Goal: Information Seeking & Learning: Learn about a topic

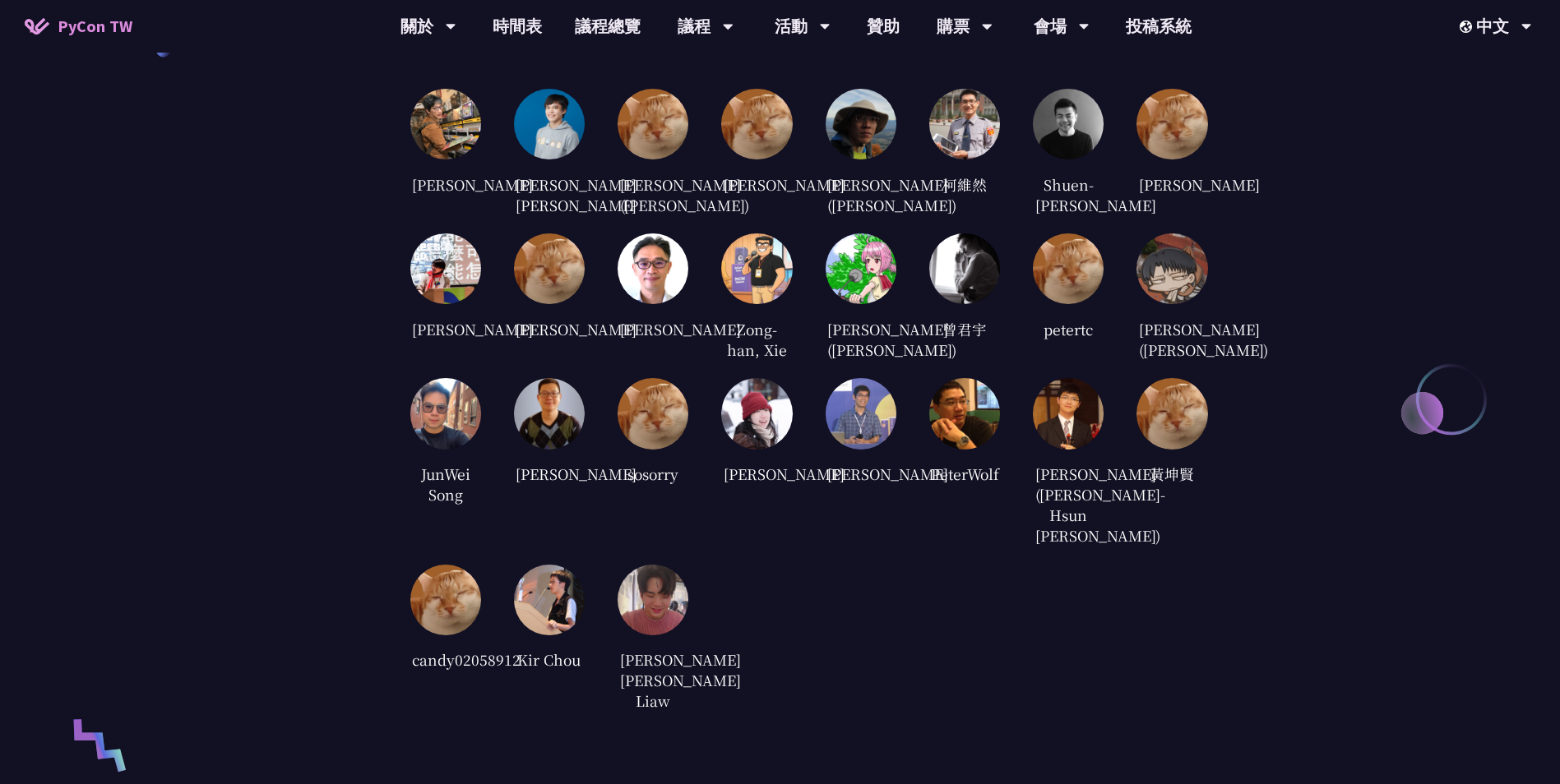
scroll to position [3243, 0]
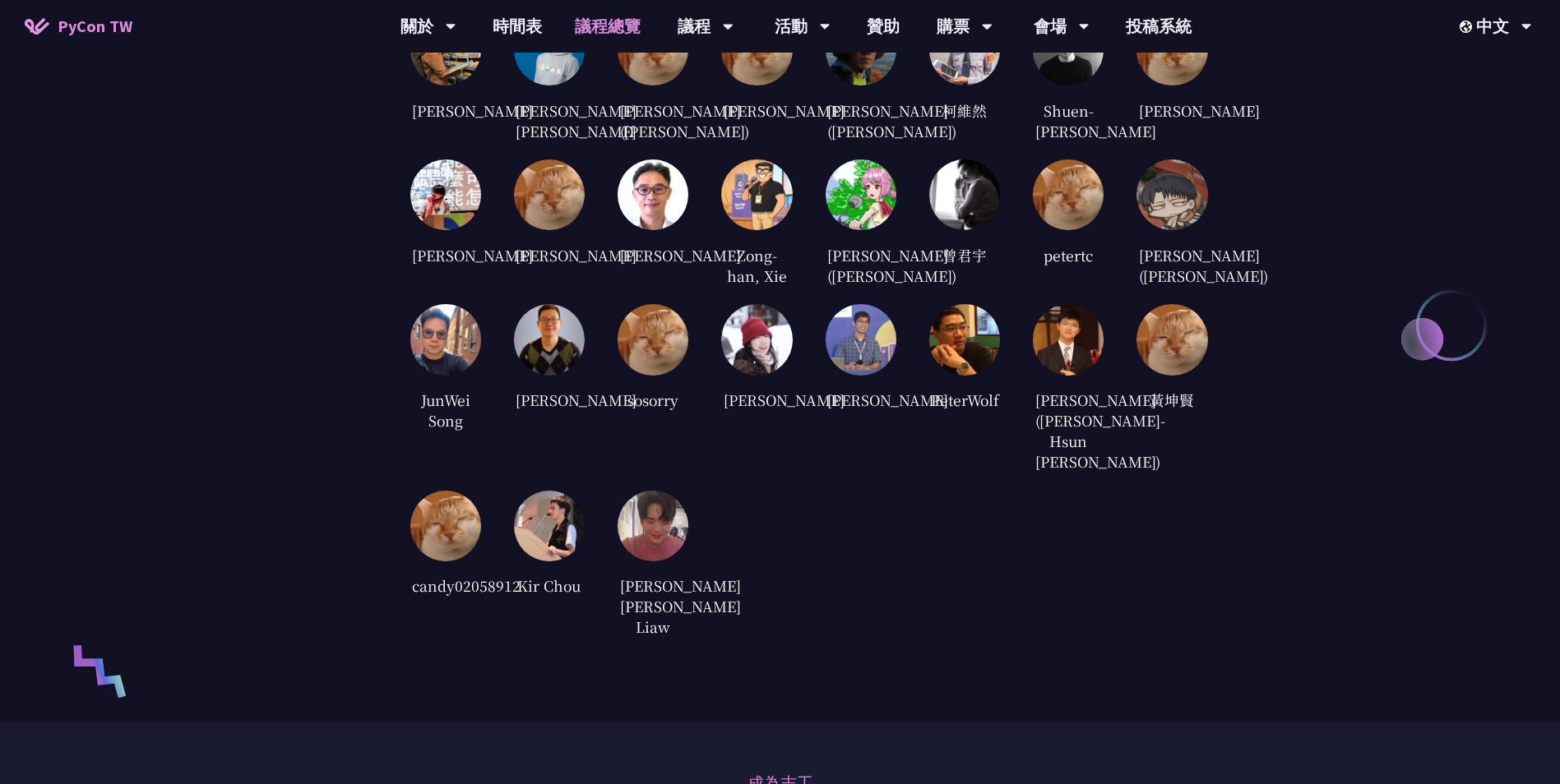
click at [601, 18] on link "議程總覽" at bounding box center [608, 26] width 99 height 53
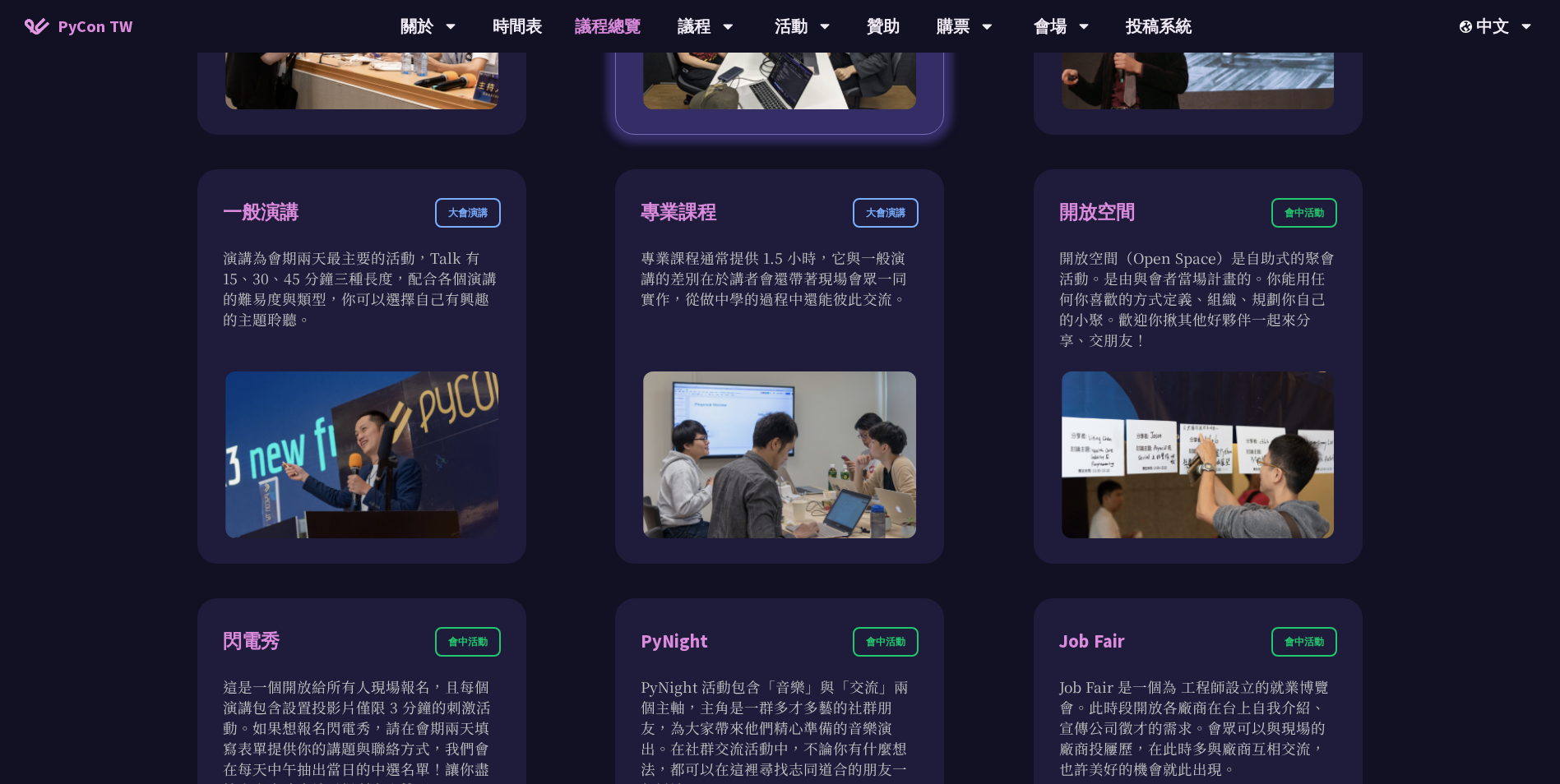
scroll to position [1151, 0]
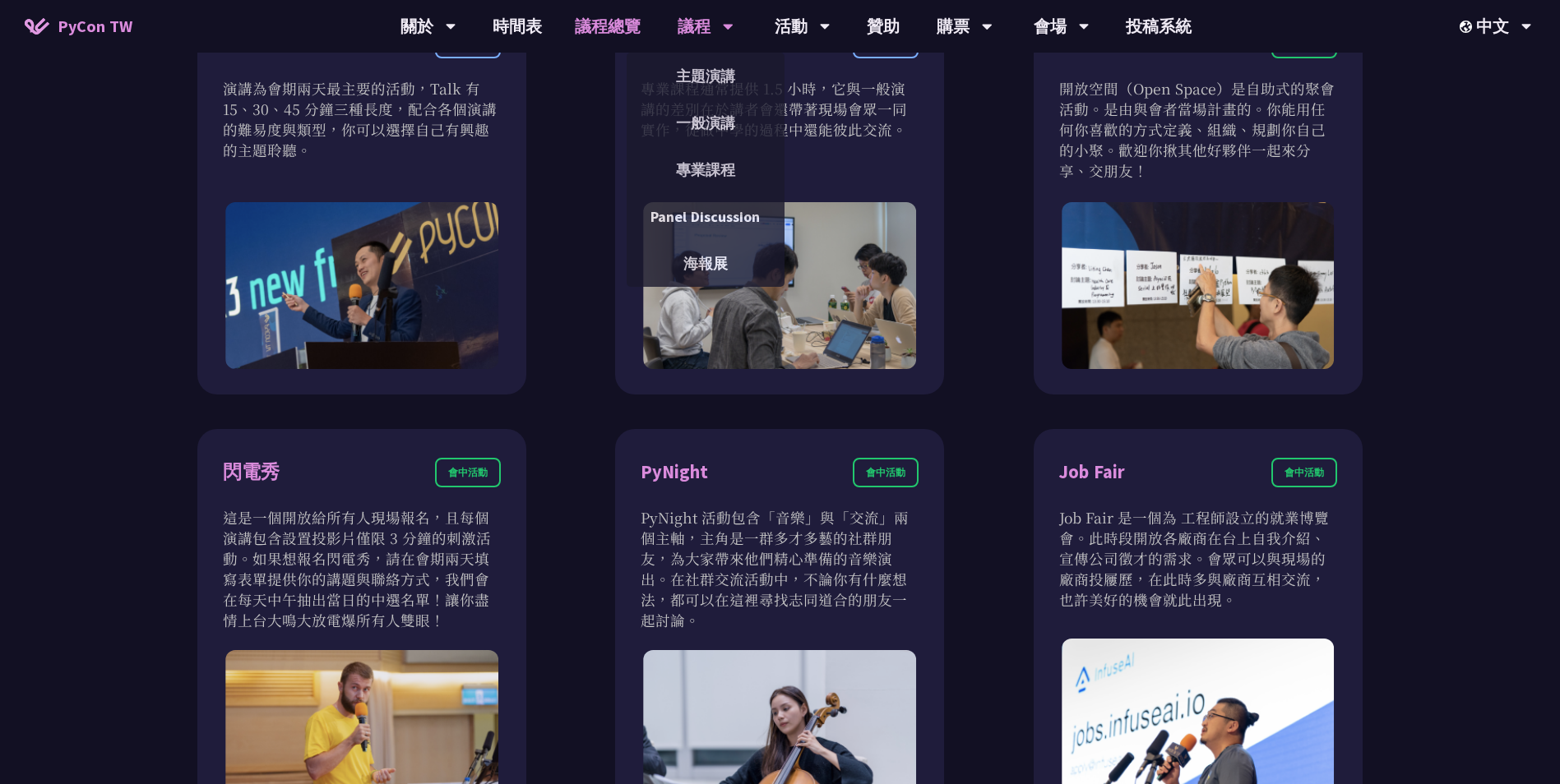
click at [456, 44] on div "議程" at bounding box center [428, 26] width 55 height 53
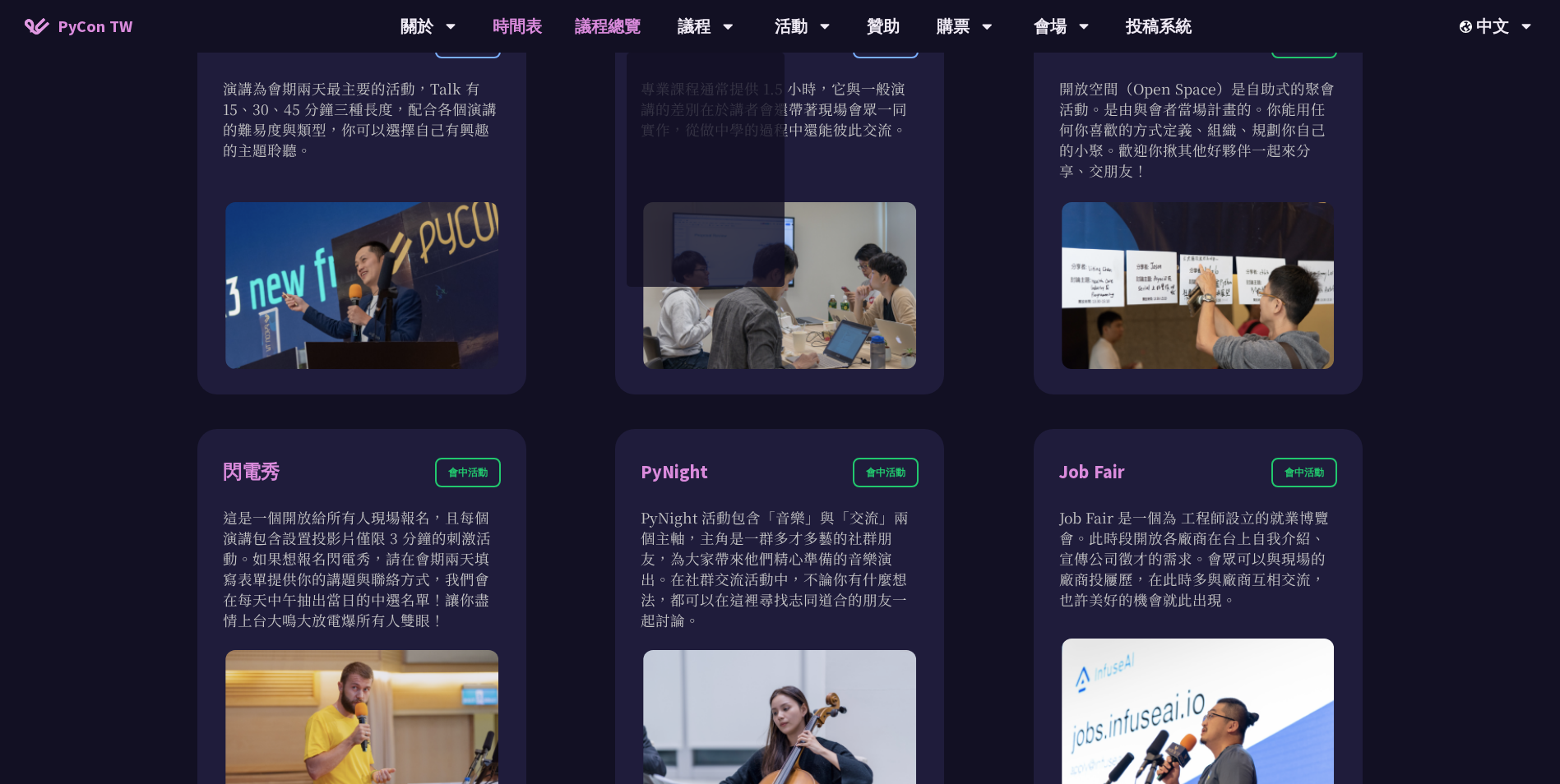
click at [520, 27] on link "時間表" at bounding box center [517, 26] width 82 height 53
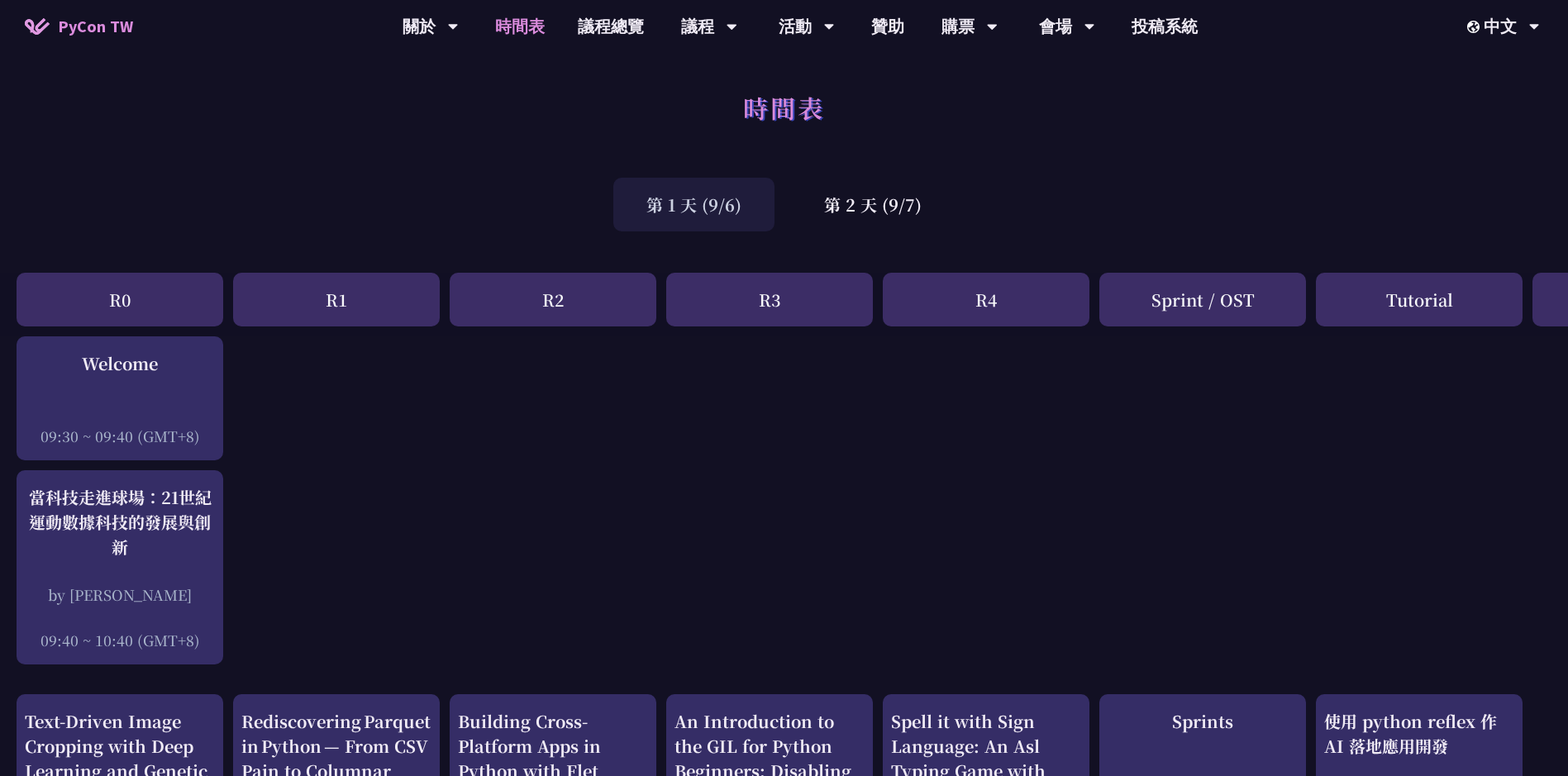
click at [740, 199] on div "第 1 天 (9/6)" at bounding box center [693, 204] width 161 height 54
click at [847, 200] on div "第 2 天 (9/7)" at bounding box center [873, 204] width 164 height 54
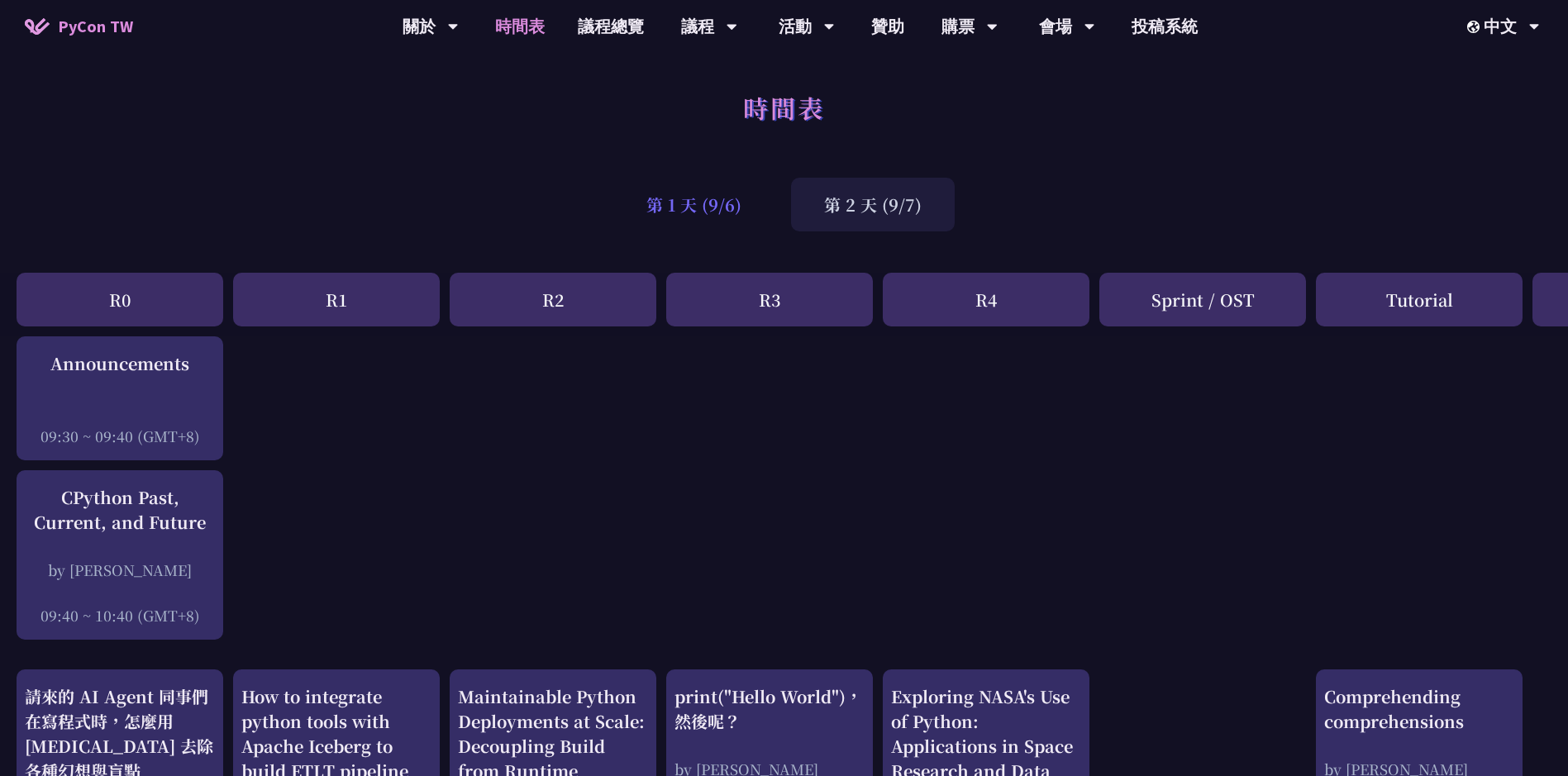
click at [746, 212] on div "第 1 天 (9/6)" at bounding box center [693, 204] width 161 height 54
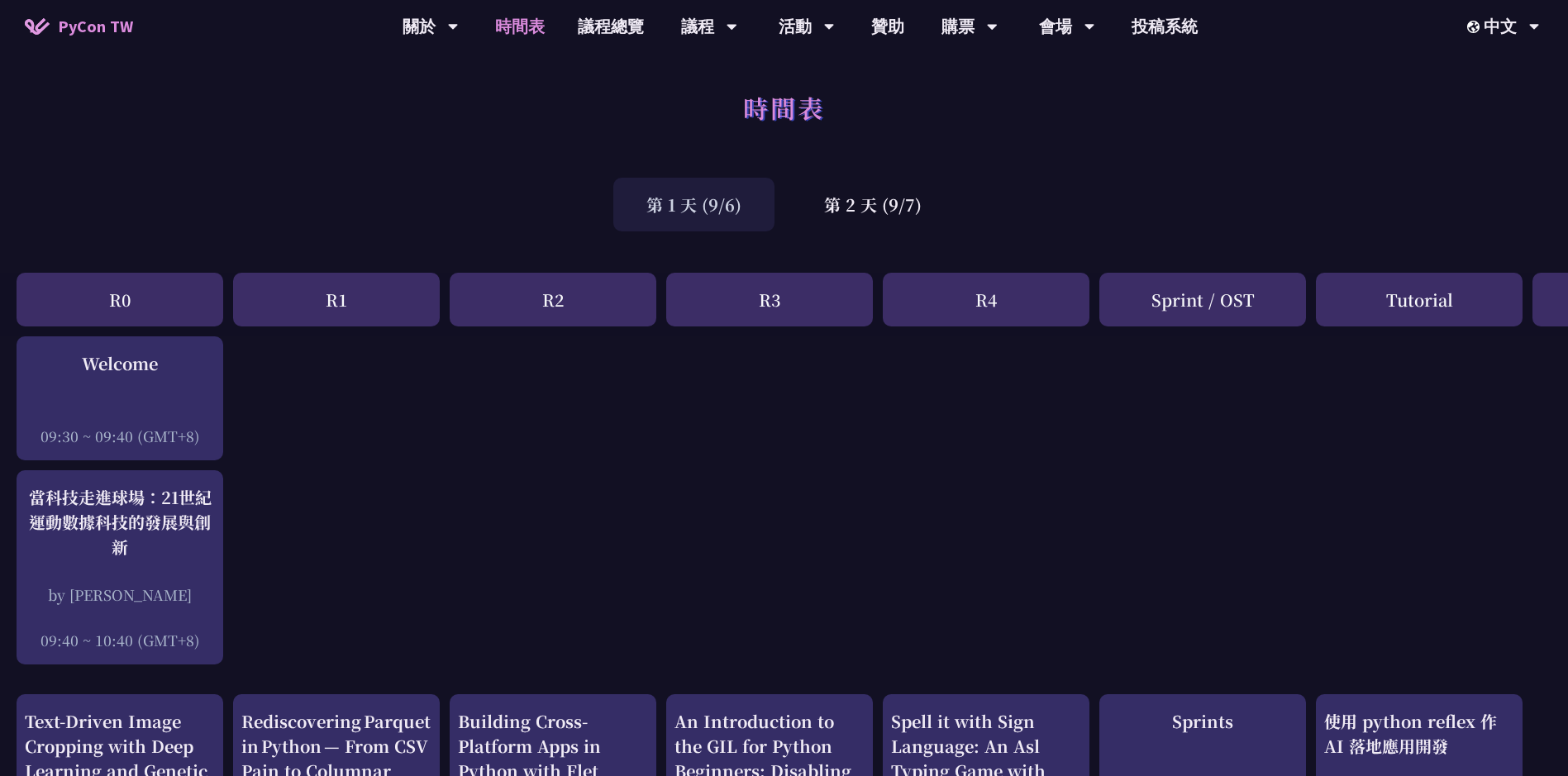
click at [183, 309] on div "R0" at bounding box center [120, 299] width 206 height 54
click at [152, 303] on div "R0" at bounding box center [120, 299] width 206 height 54
click at [358, 279] on div "R1" at bounding box center [336, 299] width 206 height 54
click at [342, 299] on div "R1" at bounding box center [336, 299] width 206 height 54
click at [323, 305] on div "R1" at bounding box center [336, 299] width 206 height 54
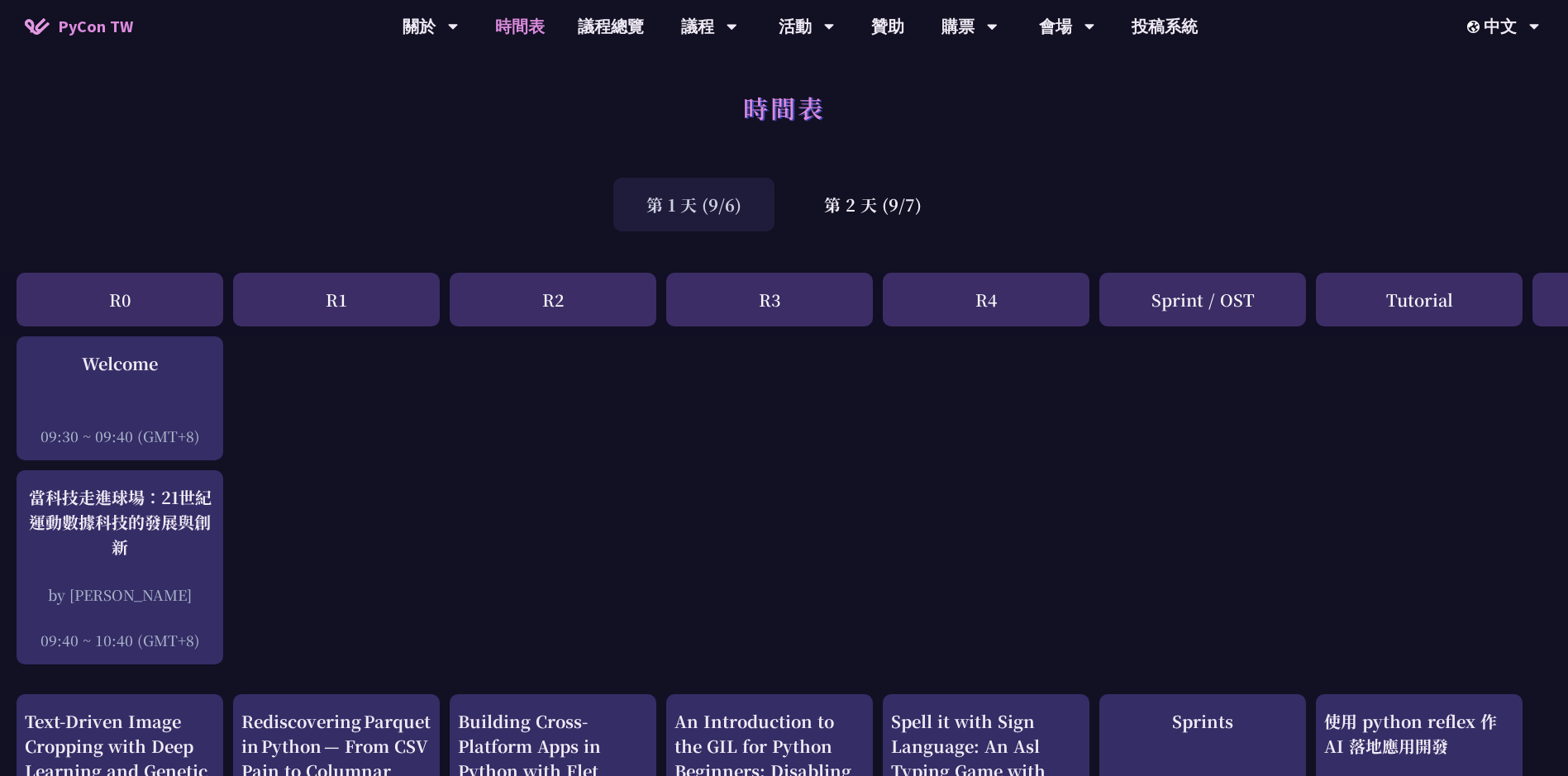
drag, startPoint x: 578, startPoint y: 296, endPoint x: 689, endPoint y: 297, distance: 111.0
click at [580, 296] on div "R2" at bounding box center [553, 299] width 206 height 54
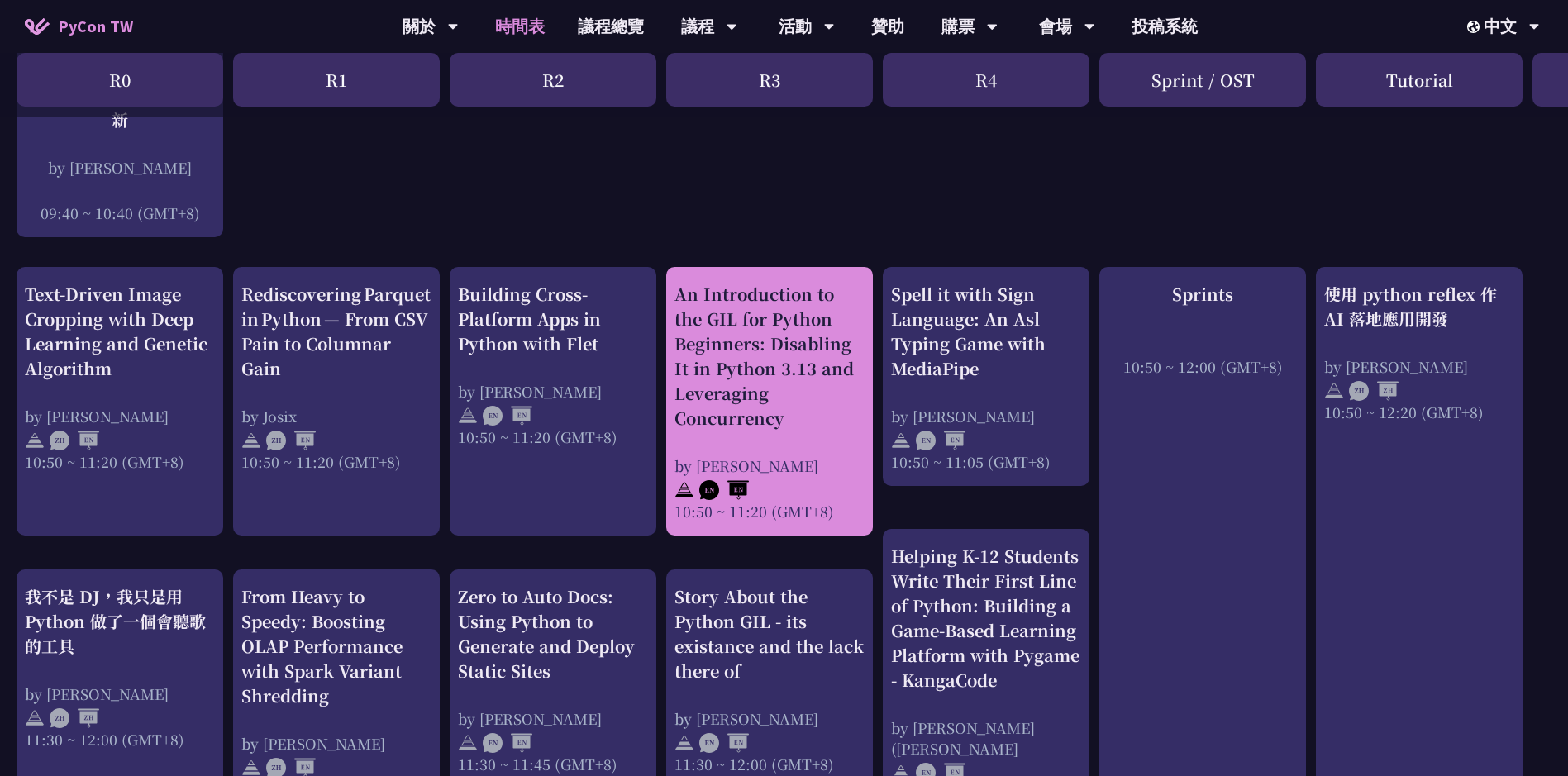
scroll to position [495, 0]
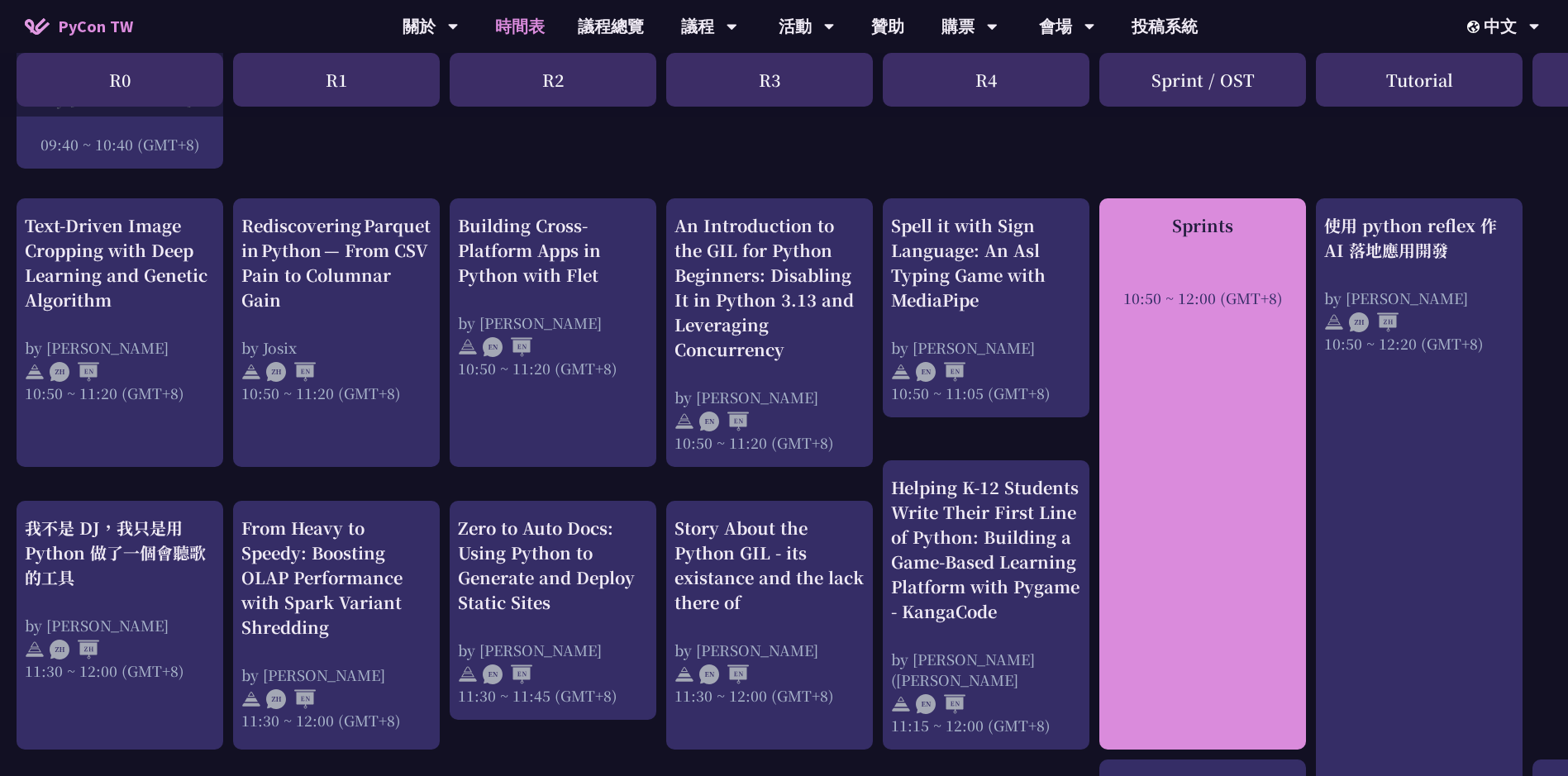
click at [1194, 233] on div "Sprints" at bounding box center [1202, 225] width 190 height 25
click at [1192, 233] on div "Sprints" at bounding box center [1202, 225] width 190 height 25
click at [1201, 417] on div "Sprints 10:50 ~ 12:00 (GMT+8)" at bounding box center [1202, 473] width 206 height 551
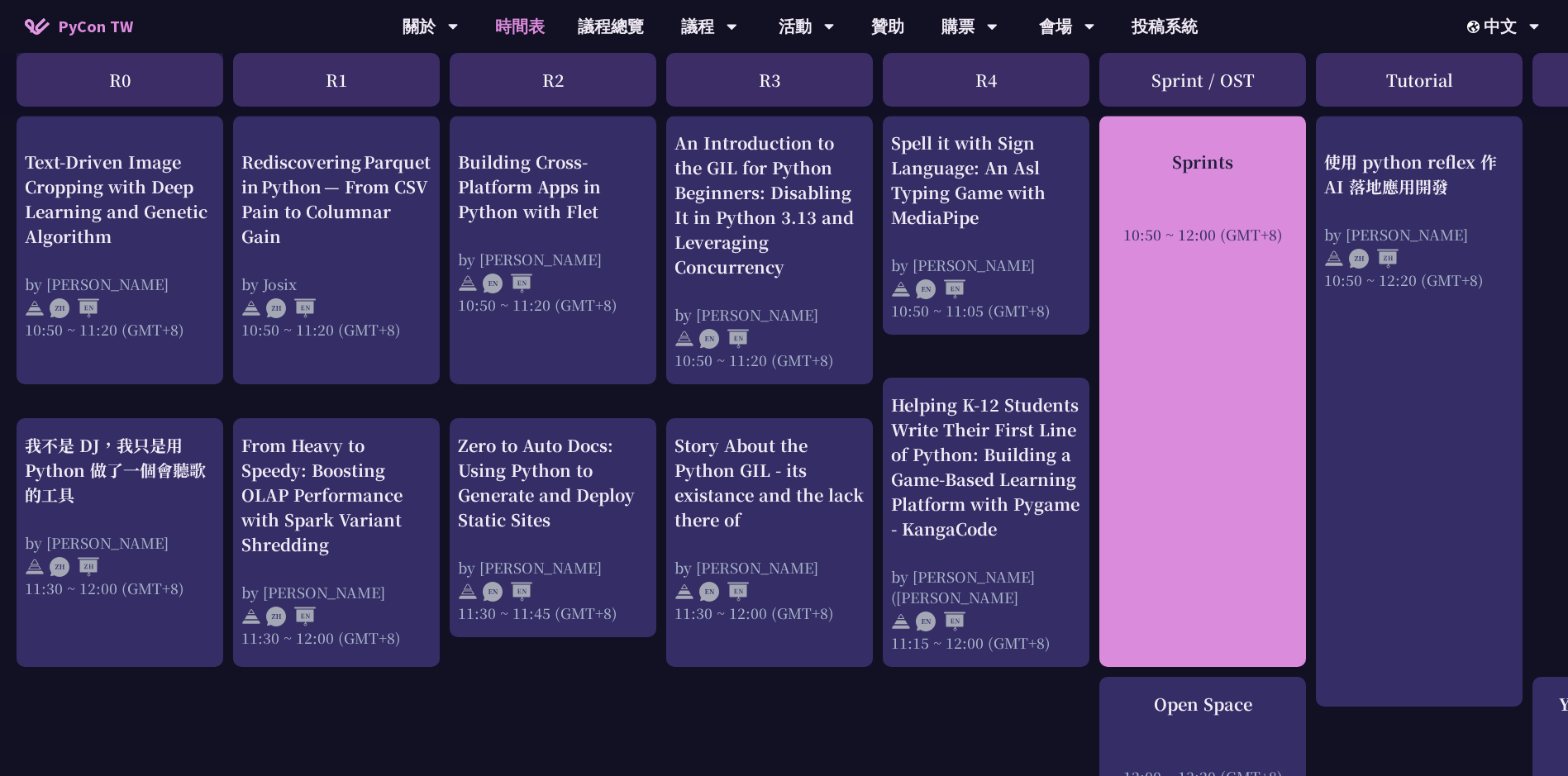
click at [1173, 470] on div "Sprints 10:50 ~ 12:00 (GMT+8)" at bounding box center [1202, 390] width 206 height 551
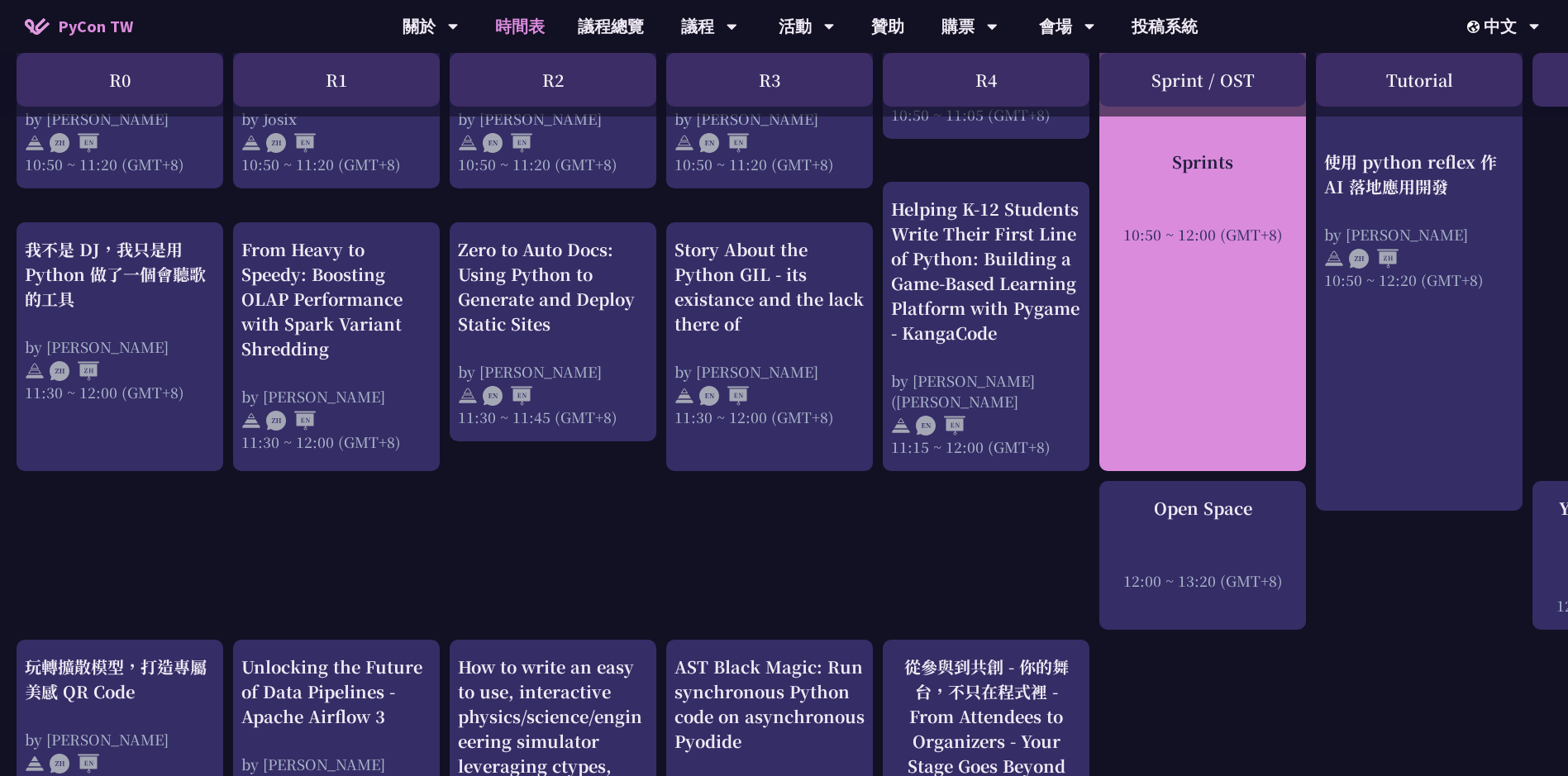
scroll to position [909, 0]
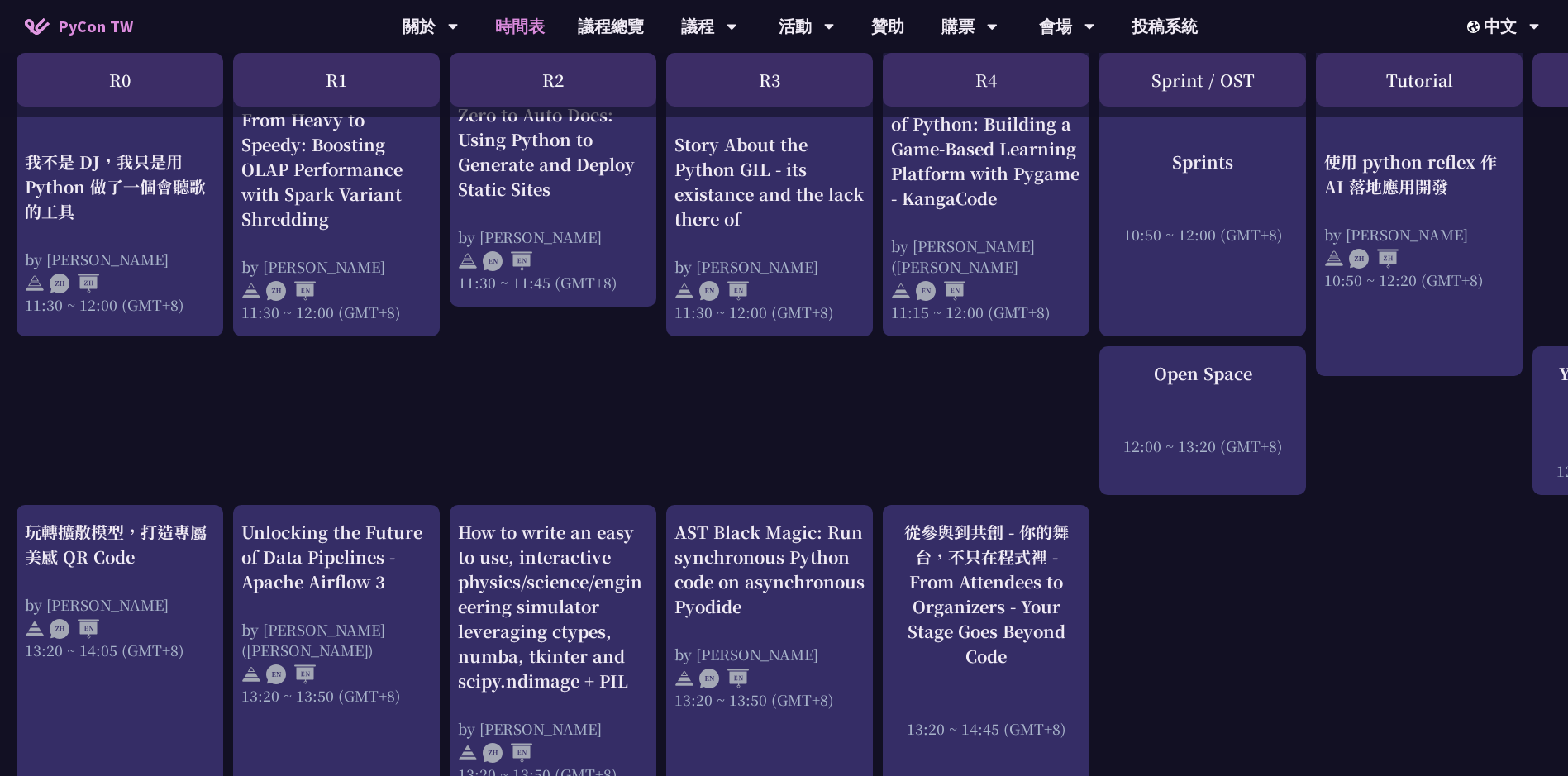
click at [1243, 563] on div "An Introduction to the GIL for Python Beginners: Disabling It in Python 3.13 an…" at bounding box center [877, 722] width 1755 height 2589
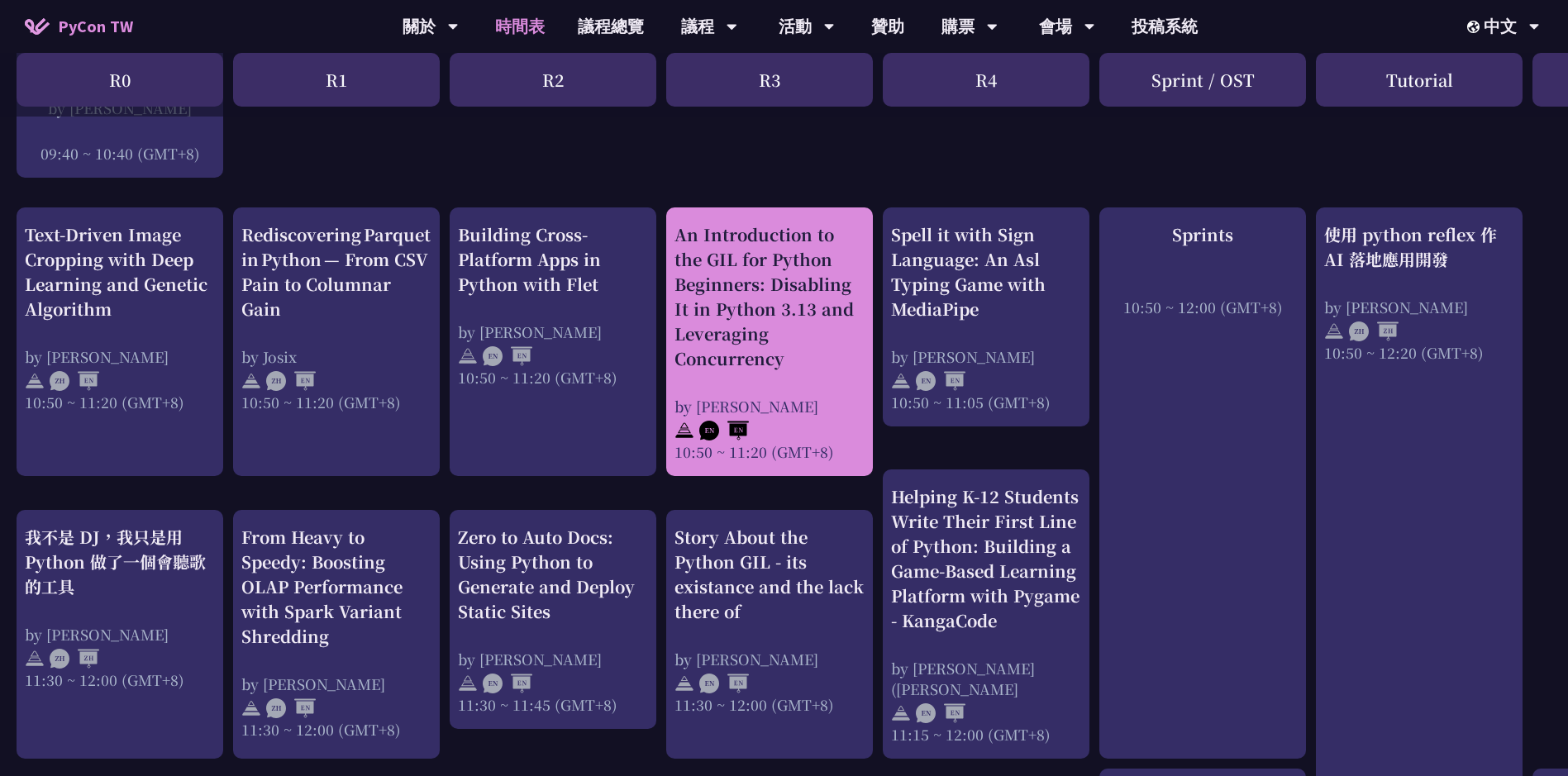
scroll to position [495, 0]
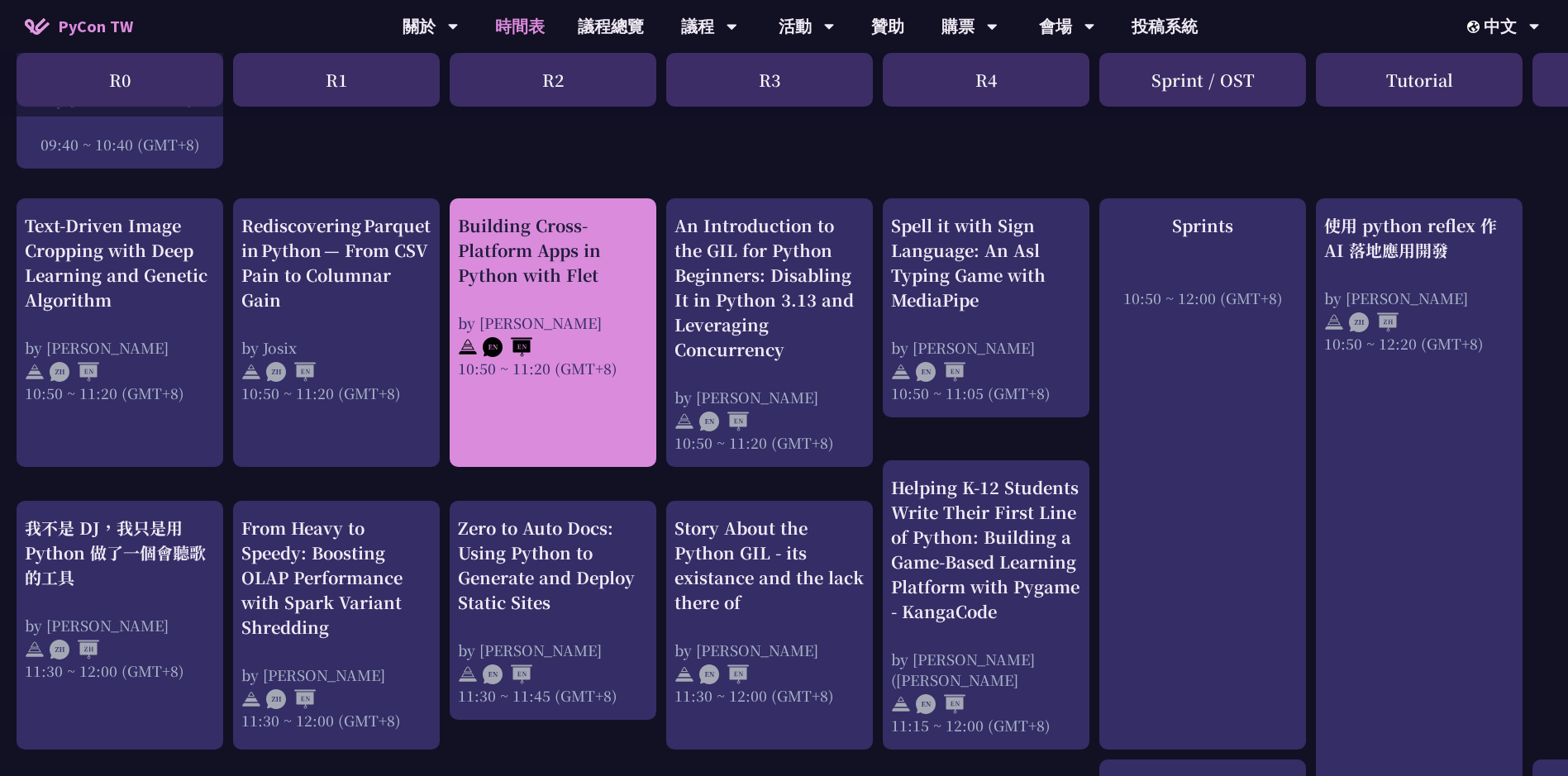
click at [558, 260] on div "Building Cross-Platform Apps in Python with Flet" at bounding box center [553, 250] width 190 height 74
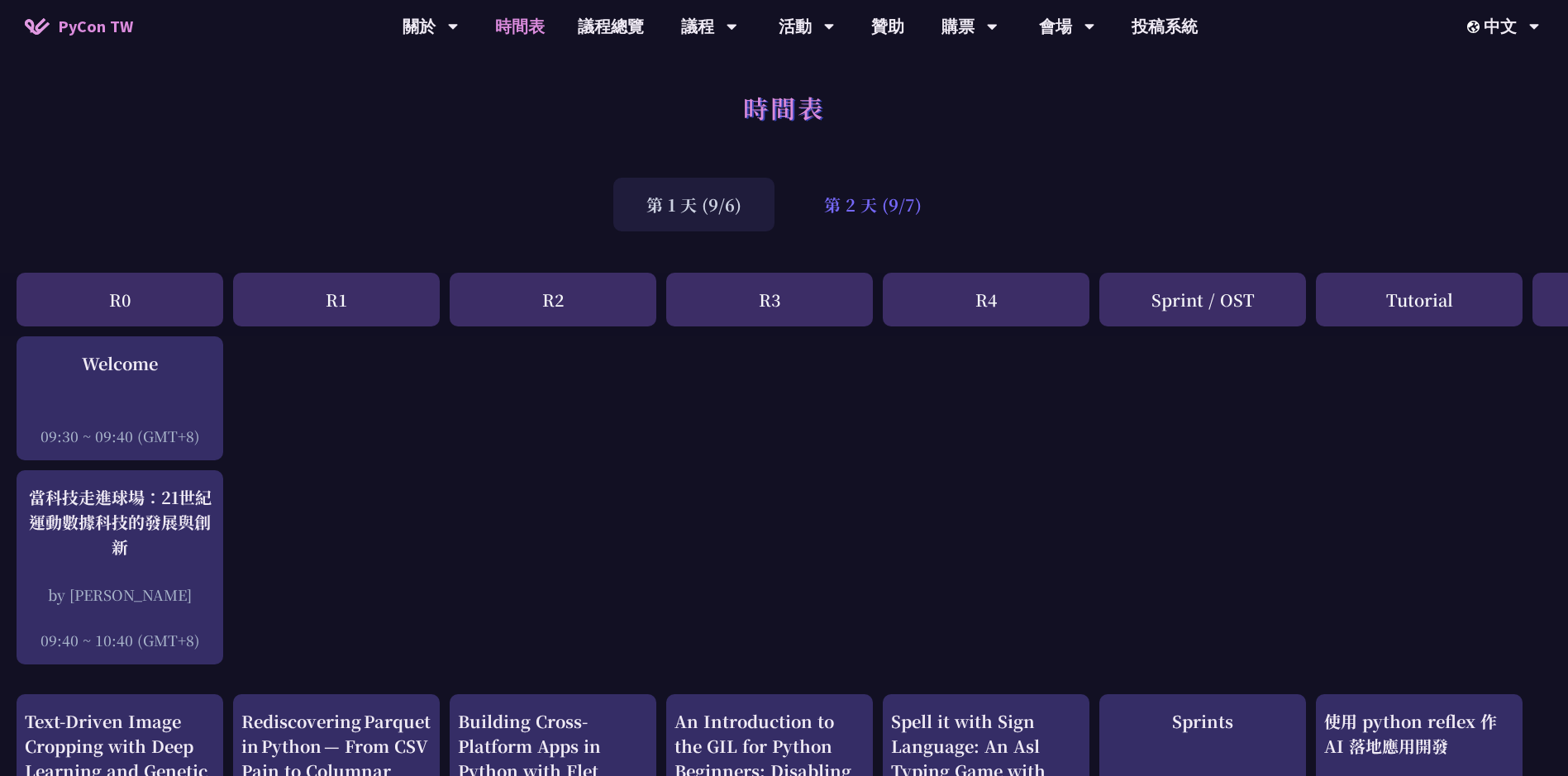
click at [845, 204] on div "第 2 天 (9/7)" at bounding box center [873, 204] width 164 height 54
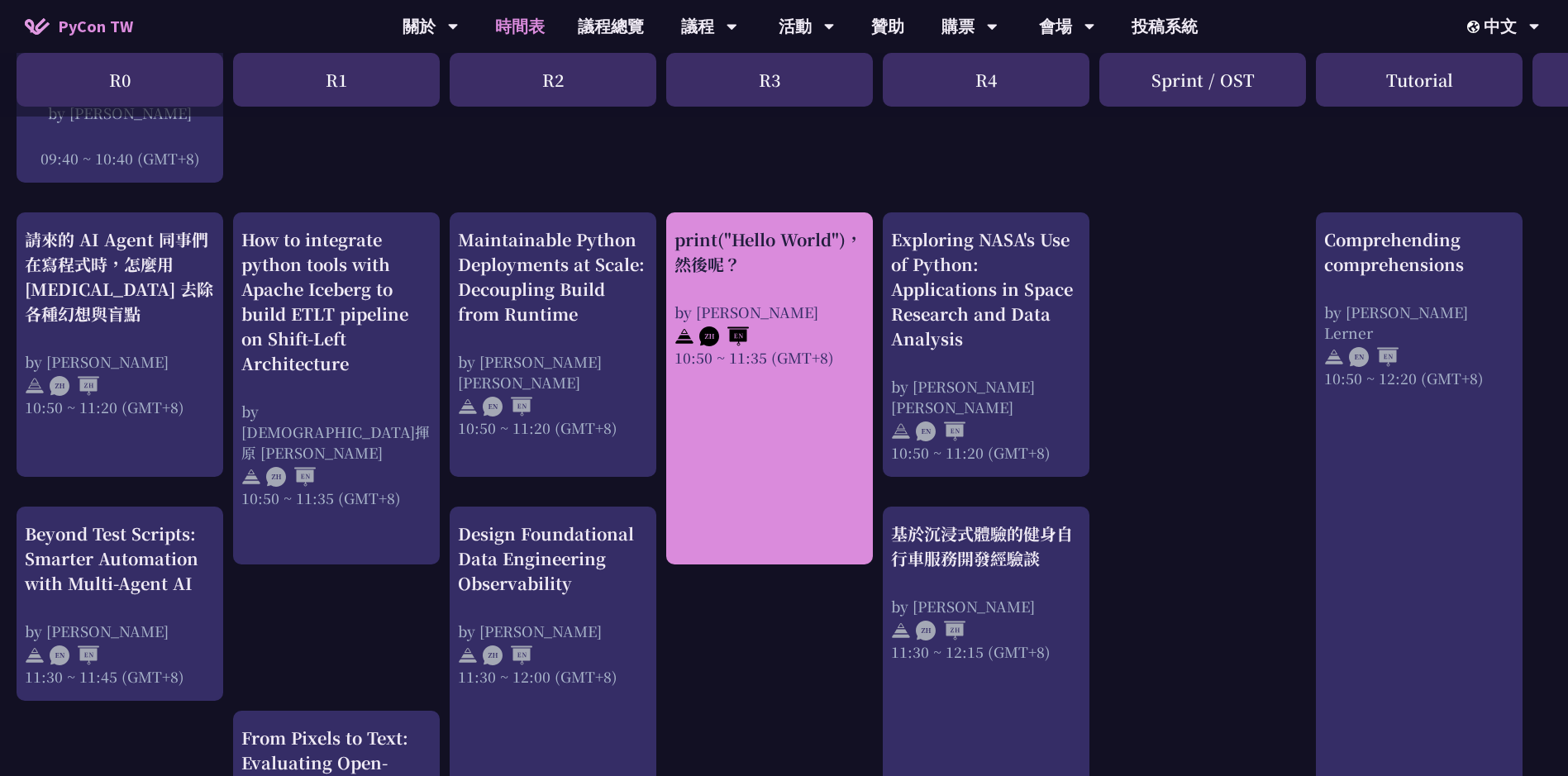
scroll to position [414, 0]
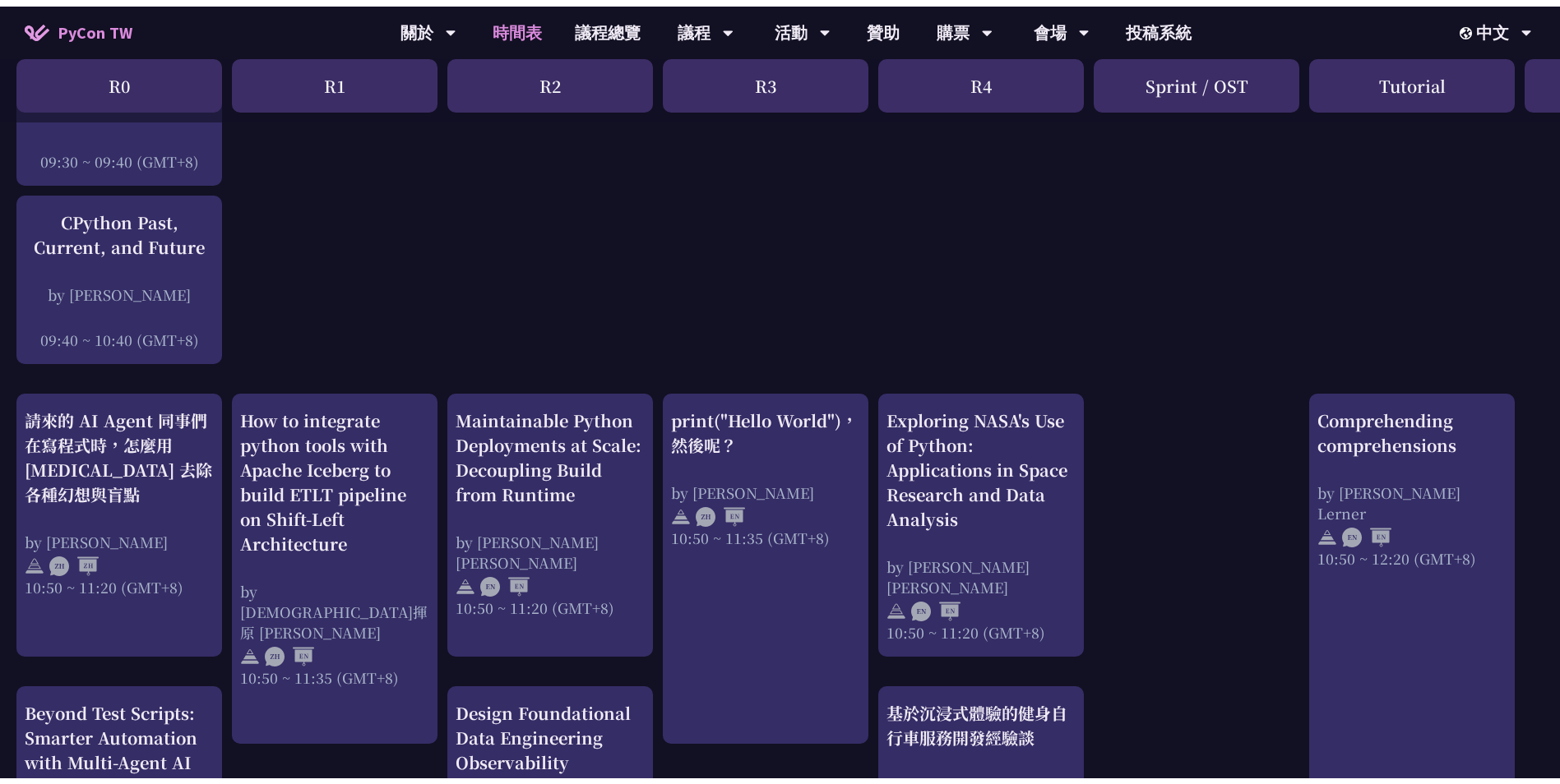
scroll to position [0, 0]
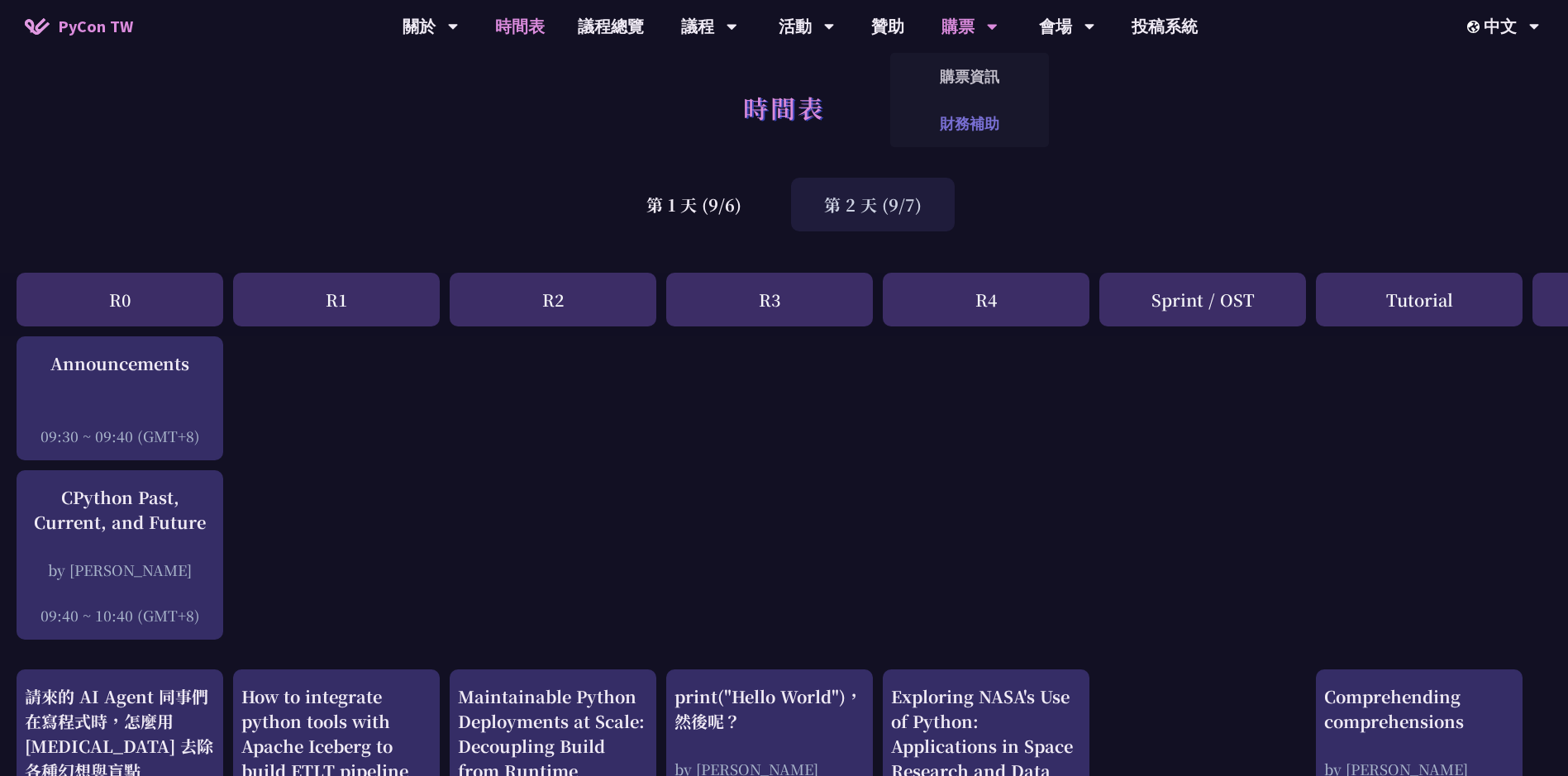
click at [967, 126] on link "財務補助" at bounding box center [969, 124] width 159 height 39
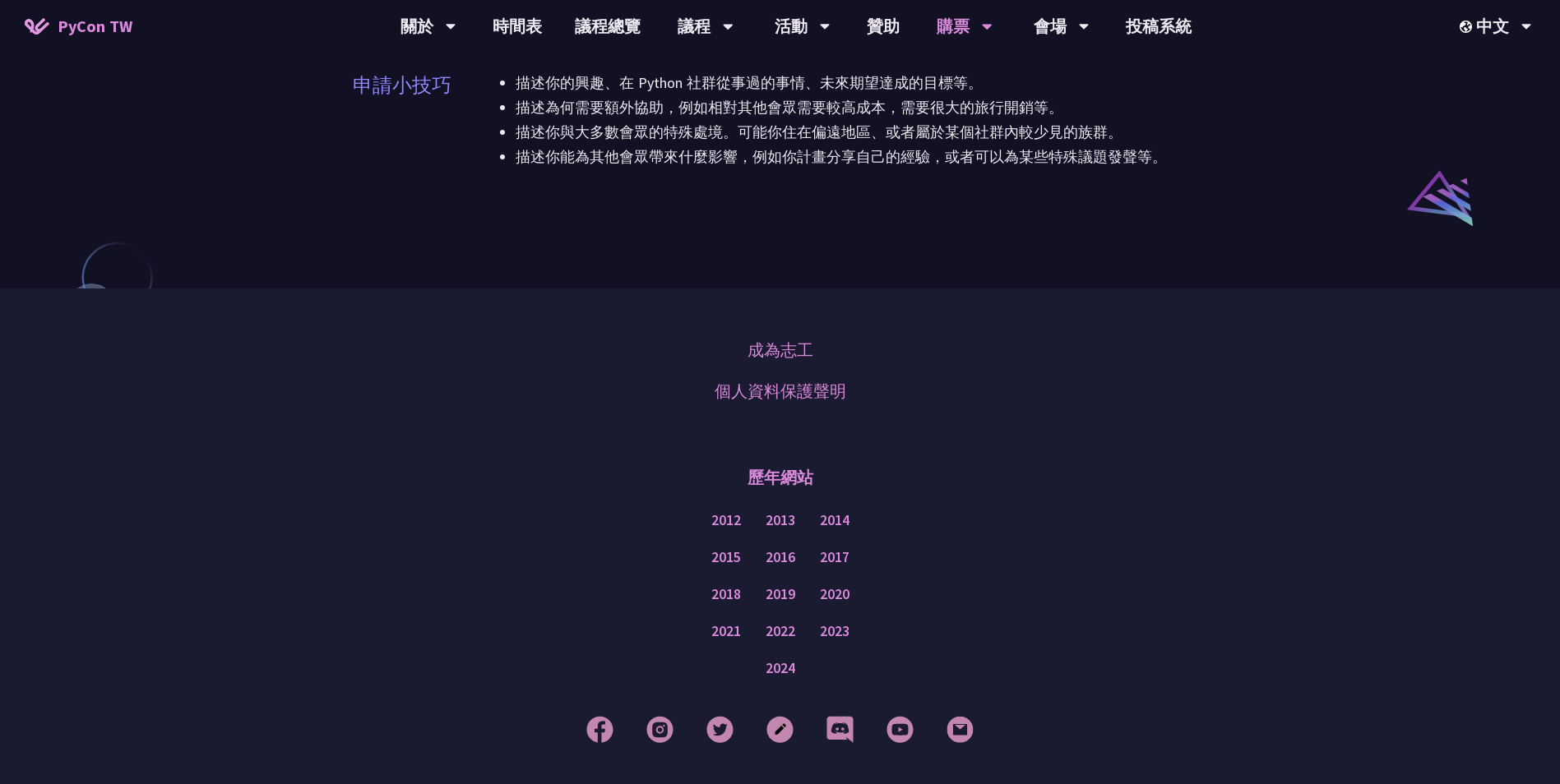
scroll to position [1339, 0]
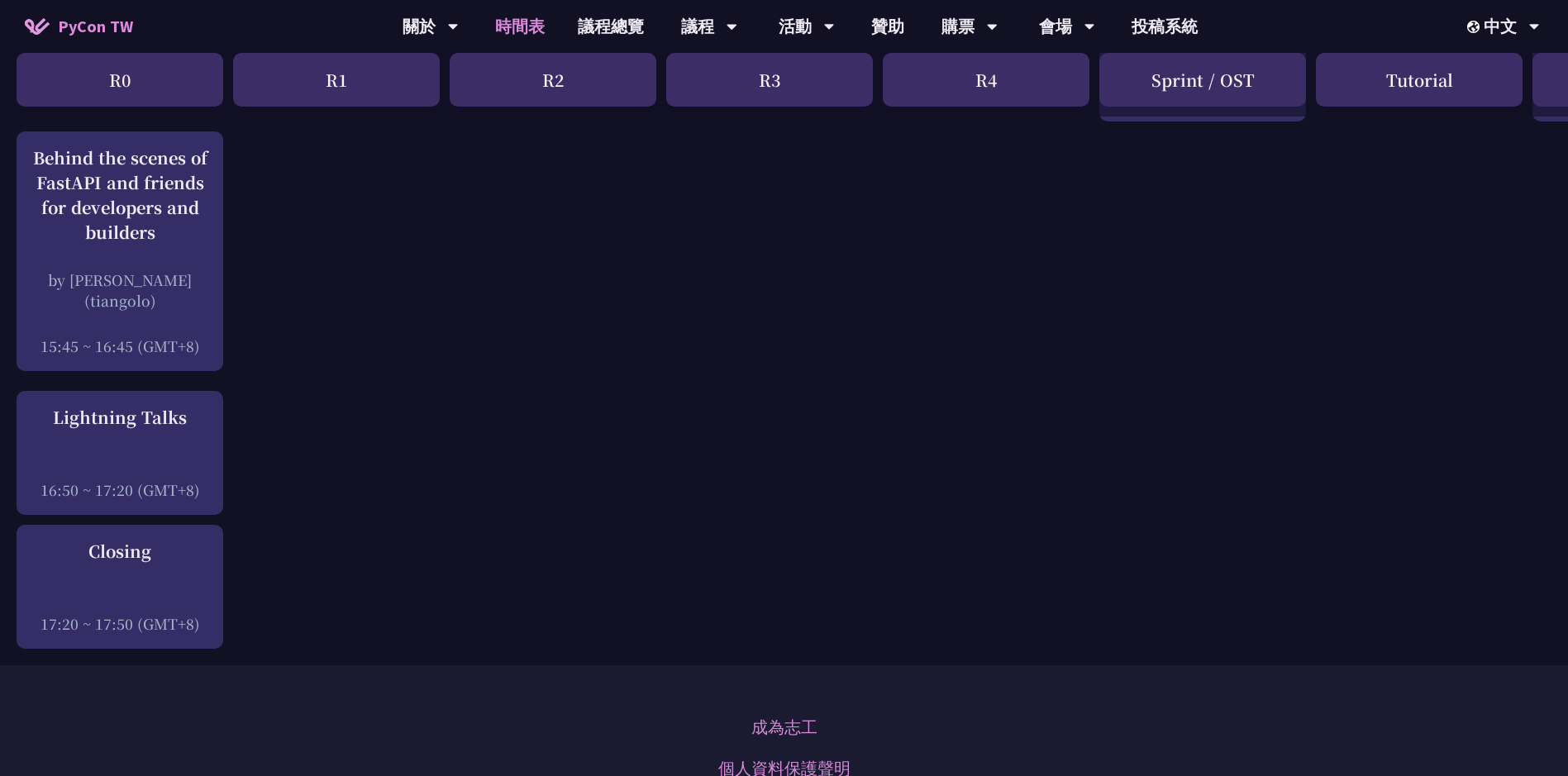
scroll to position [2161, 0]
